Goal: Communication & Community: Share content

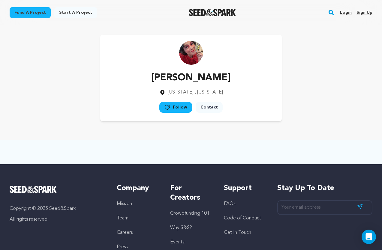
click at [348, 11] on link "Login" at bounding box center [346, 13] width 12 height 10
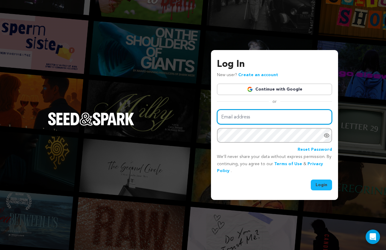
click at [284, 122] on input "Email address" at bounding box center [274, 116] width 115 height 15
type input "scoloughlin@gmail.com"
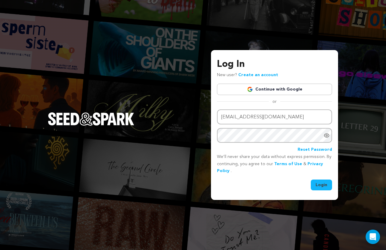
click at [327, 186] on button "Login" at bounding box center [321, 185] width 21 height 11
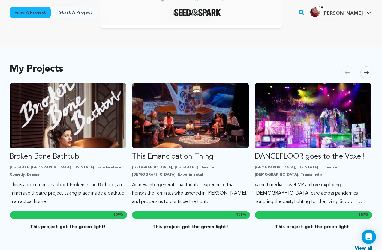
scroll to position [96, 0]
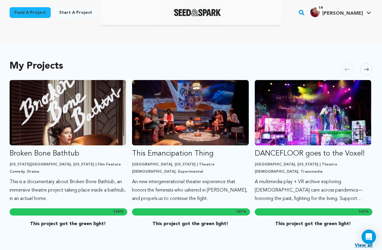
click at [365, 69] on icon at bounding box center [366, 69] width 5 height 4
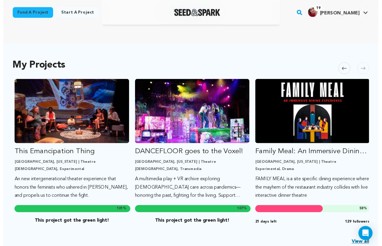
scroll to position [0, 122]
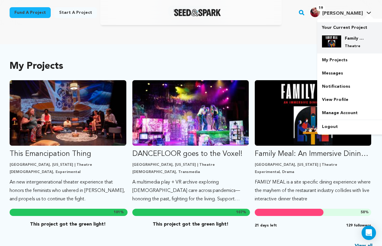
click at [348, 41] on h4 "Family Meal: An Immersive Dining Experience" at bounding box center [355, 38] width 22 height 6
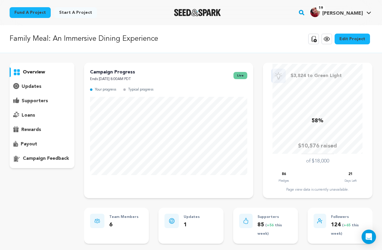
click at [35, 86] on p "updates" at bounding box center [32, 86] width 20 height 7
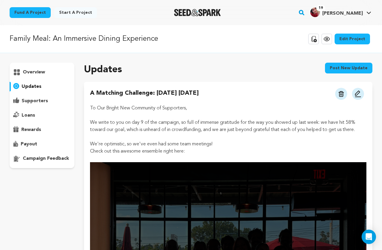
click at [357, 90] on button at bounding box center [358, 94] width 12 height 12
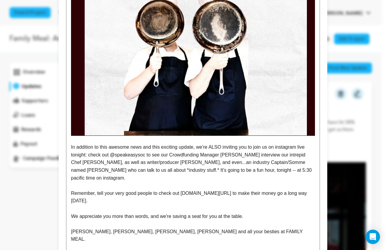
scroll to position [635, 0]
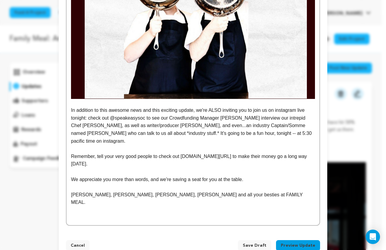
click at [143, 118] on p "In addition to this awesome news and this exciting update, we're ALSO inviting …" at bounding box center [193, 125] width 244 height 38
drag, startPoint x: 143, startPoint y: 119, endPoint x: 108, endPoint y: 120, distance: 34.8
click at [108, 119] on p "In addition to this awesome news and this exciting update, we're ALSO inviting …" at bounding box center [193, 125] width 244 height 38
drag, startPoint x: 86, startPoint y: 118, endPoint x: 112, endPoint y: 119, distance: 26.4
click at [112, 119] on p "In addition to this awesome news and this exciting update, we're ALSO inviting …" at bounding box center [193, 125] width 244 height 38
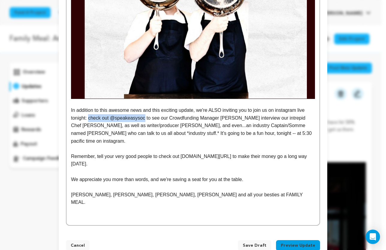
drag, startPoint x: 144, startPoint y: 119, endPoint x: 95, endPoint y: 118, distance: 48.6
click at [87, 118] on p "In addition to this awesome news and this exciting update, we're ALSO inviting …" at bounding box center [193, 125] width 244 height 38
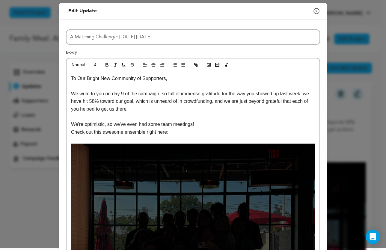
scroll to position [0, 0]
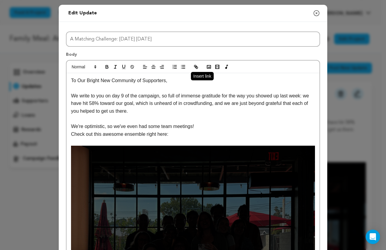
click at [195, 66] on icon "button" at bounding box center [195, 66] width 5 height 5
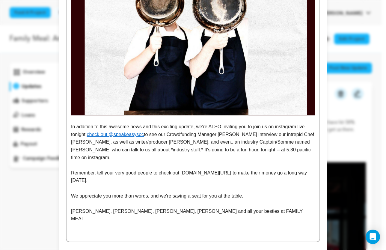
scroll to position [635, 0]
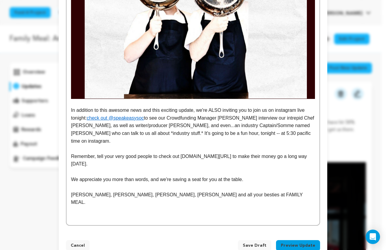
click at [219, 133] on p "In addition to this awesome news and this exciting update, we're ALSO inviting …" at bounding box center [193, 125] width 244 height 38
click at [156, 191] on p "Ben, Matthew, Siobhán, Bryan, Kerri and all your besties at FAMILY MEAL." at bounding box center [193, 198] width 244 height 15
click at [148, 191] on p "Ben, Matthew, Siobhán, Bryan, Kerri and all your besties at FAMILY MEAL." at bounding box center [193, 198] width 244 height 15
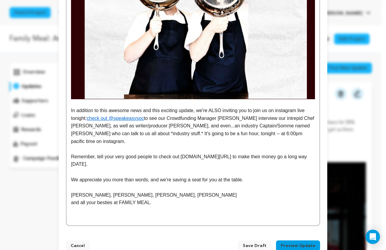
scroll to position [642, 0]
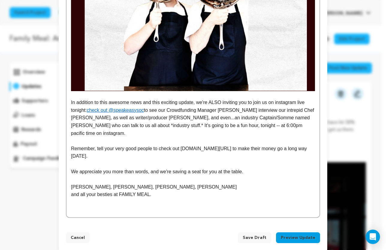
click at [291, 232] on button "Preview Update" at bounding box center [298, 237] width 44 height 11
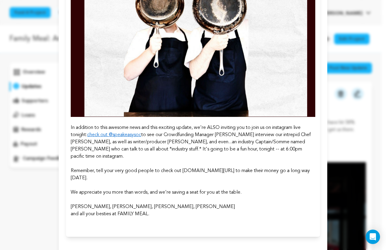
scroll to position [602, 0]
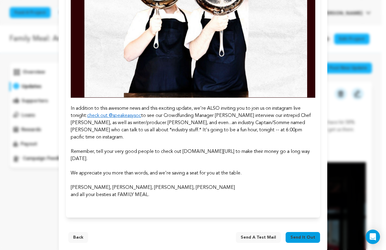
click at [82, 232] on button "Back" at bounding box center [78, 237] width 20 height 11
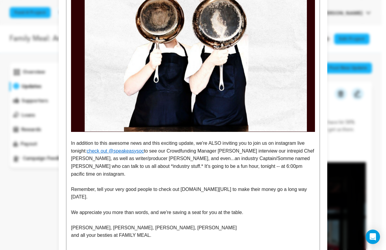
click at [293, 169] on p "In addition to this awesome news and this exciting update, we're ALSO inviting …" at bounding box center [193, 158] width 244 height 38
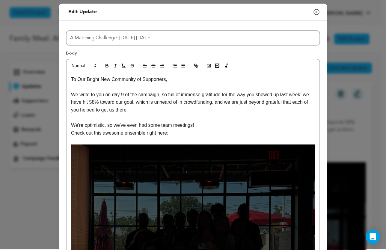
scroll to position [0, 0]
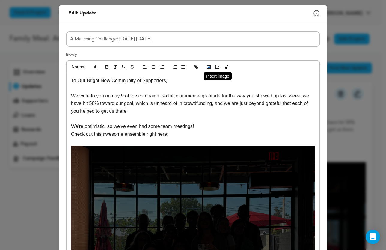
click at [207, 66] on rect "button" at bounding box center [209, 66] width 4 height 3
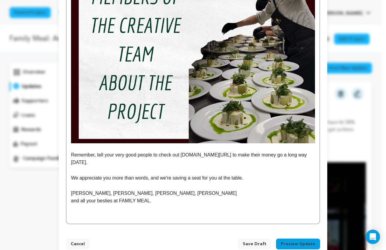
scroll to position [955, 0]
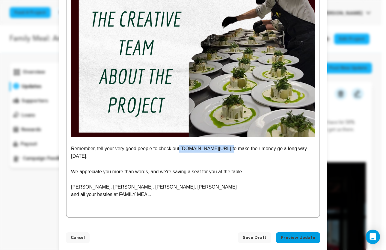
drag, startPoint x: 180, startPoint y: 141, endPoint x: 221, endPoint y: 141, distance: 41.4
click at [221, 145] on p "Remember, tell your very good people to check out bit.ly/lafamilymeal to make t…" at bounding box center [193, 152] width 244 height 15
drag, startPoint x: 216, startPoint y: 141, endPoint x: 222, endPoint y: 141, distance: 5.7
click at [216, 145] on p "Remember, tell your very good people to check out bit.ly/lafamilymeal to make t…" at bounding box center [193, 152] width 244 height 15
drag, startPoint x: 217, startPoint y: 141, endPoint x: 212, endPoint y: 140, distance: 5.1
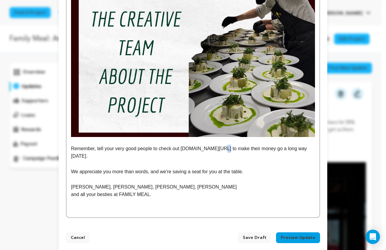
click at [211, 145] on p "Remember, tell your very good people to check out bit.ly/lafamilymeal to make t…" at bounding box center [193, 152] width 244 height 15
drag, startPoint x: 220, startPoint y: 140, endPoint x: 182, endPoint y: 139, distance: 38.1
click at [181, 145] on p "Remember, tell your very good people to check out bit.ly/lafamilymeal to make t…" at bounding box center [193, 152] width 244 height 15
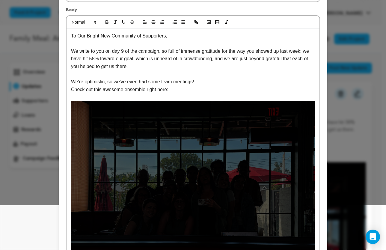
scroll to position [0, 0]
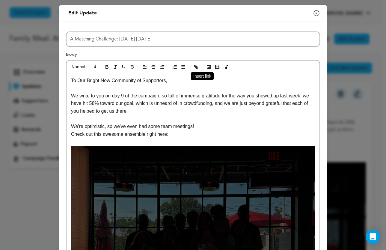
click at [196, 67] on icon "button" at bounding box center [197, 68] width 2 height 2
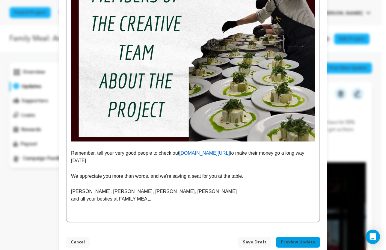
scroll to position [954, 0]
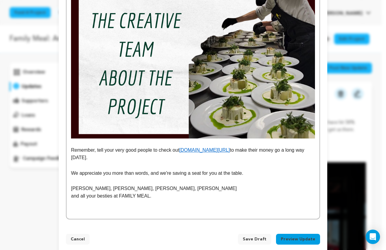
click at [299, 234] on button "Preview Update" at bounding box center [298, 239] width 44 height 11
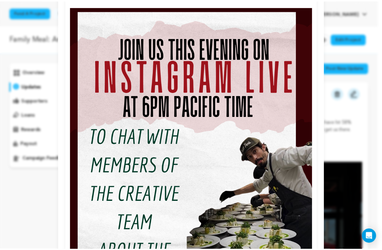
scroll to position [915, 0]
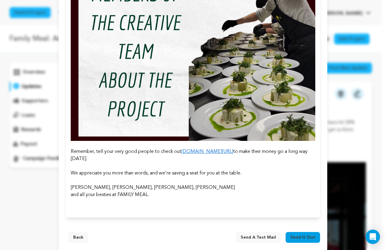
click at [303, 233] on button "Send it out" at bounding box center [303, 237] width 34 height 11
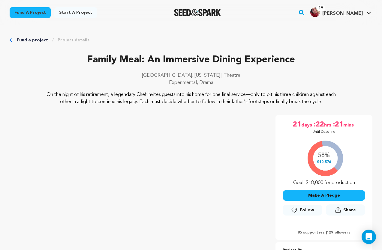
scroll to position [2, 0]
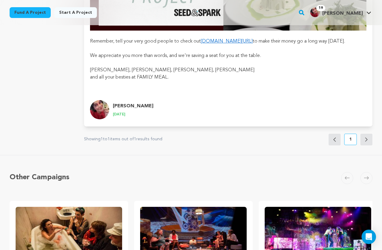
scroll to position [1201, 0]
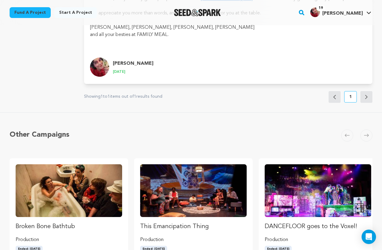
click at [101, 68] on img "update.author.name Profile" at bounding box center [99, 67] width 19 height 19
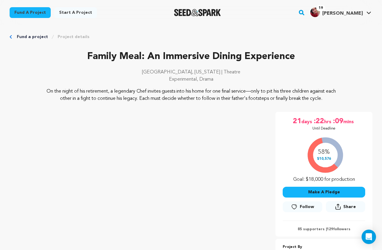
scroll to position [2, 0]
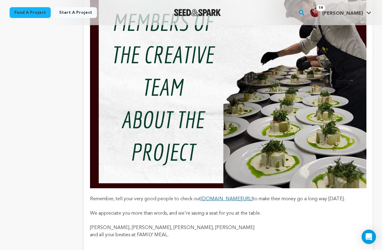
scroll to position [1016, 0]
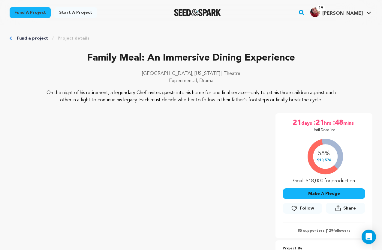
scroll to position [4, 0]
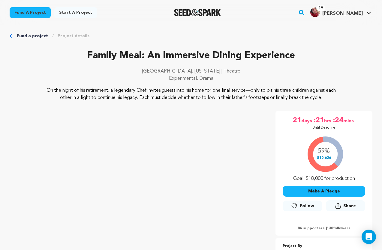
scroll to position [7, 0]
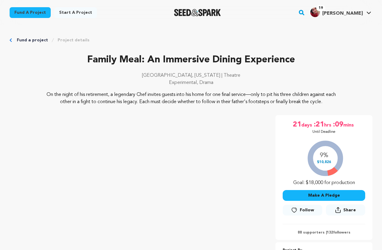
scroll to position [7, 0]
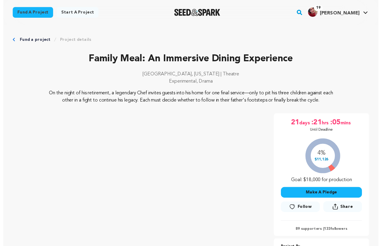
scroll to position [7, 0]
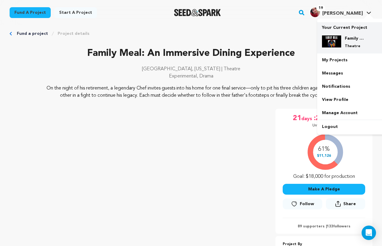
click at [359, 40] on h4 "Family Meal: An Immersive Dining Experience" at bounding box center [355, 38] width 22 height 6
